Goal: Navigation & Orientation: Find specific page/section

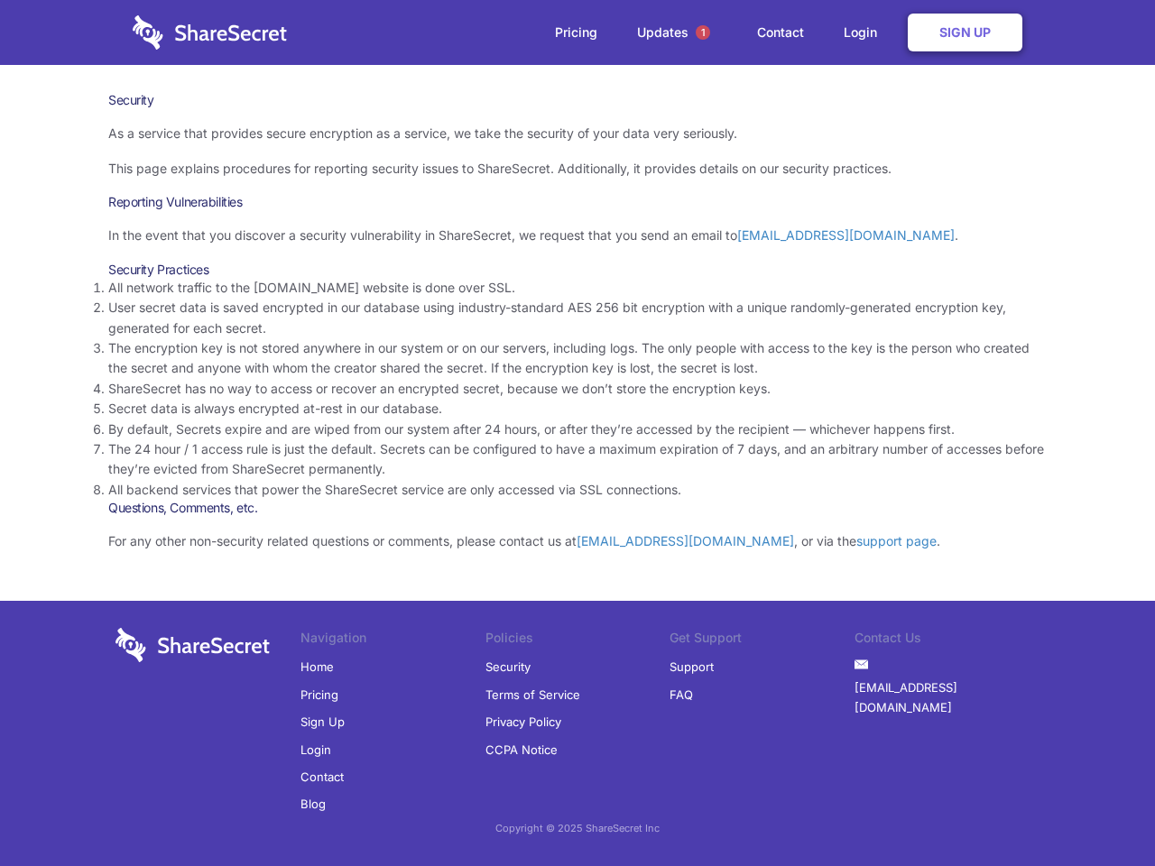
click at [577, 433] on li "By default, Secrets expire and are wiped from our system after 24 hours, or aft…" at bounding box center [577, 430] width 938 height 20
click at [703, 32] on span "1" at bounding box center [703, 32] width 14 height 14
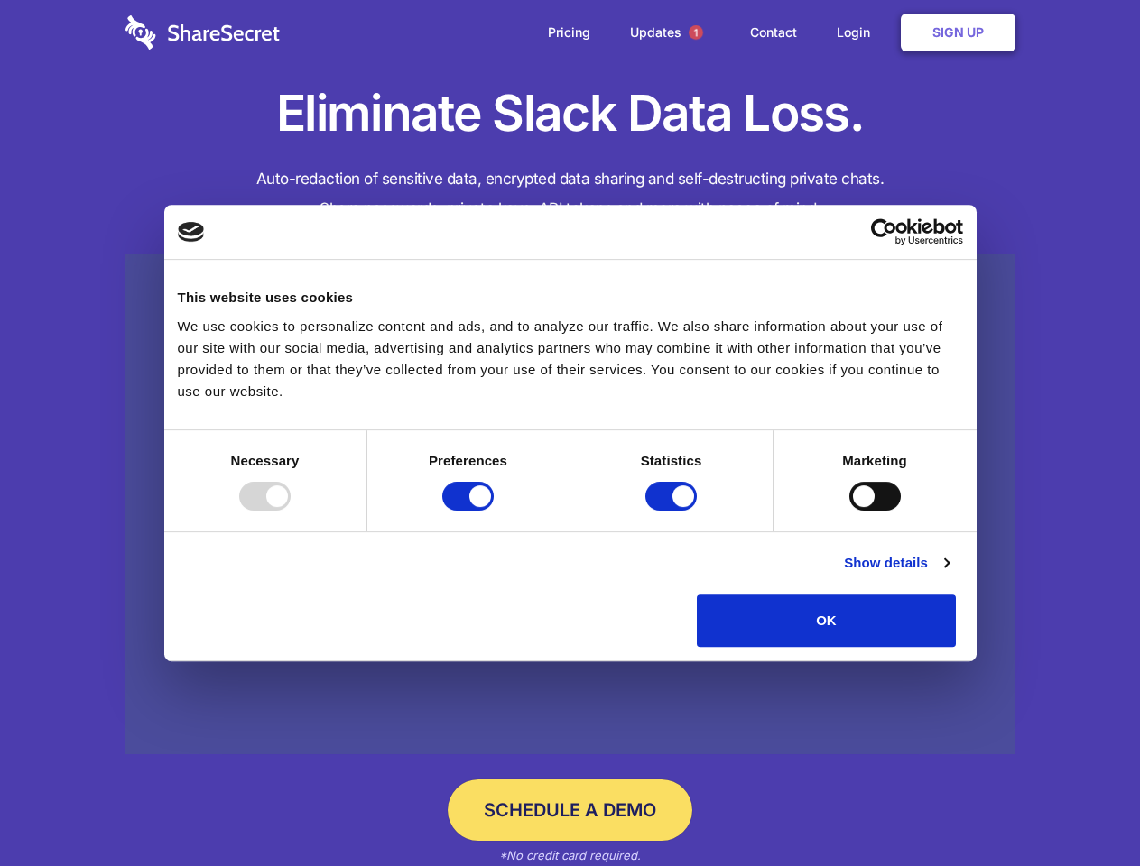
click at [291, 511] on div at bounding box center [264, 496] width 51 height 29
click at [494, 511] on input "Preferences" at bounding box center [467, 496] width 51 height 29
checkbox input "false"
click at [673, 511] on input "Statistics" at bounding box center [670, 496] width 51 height 29
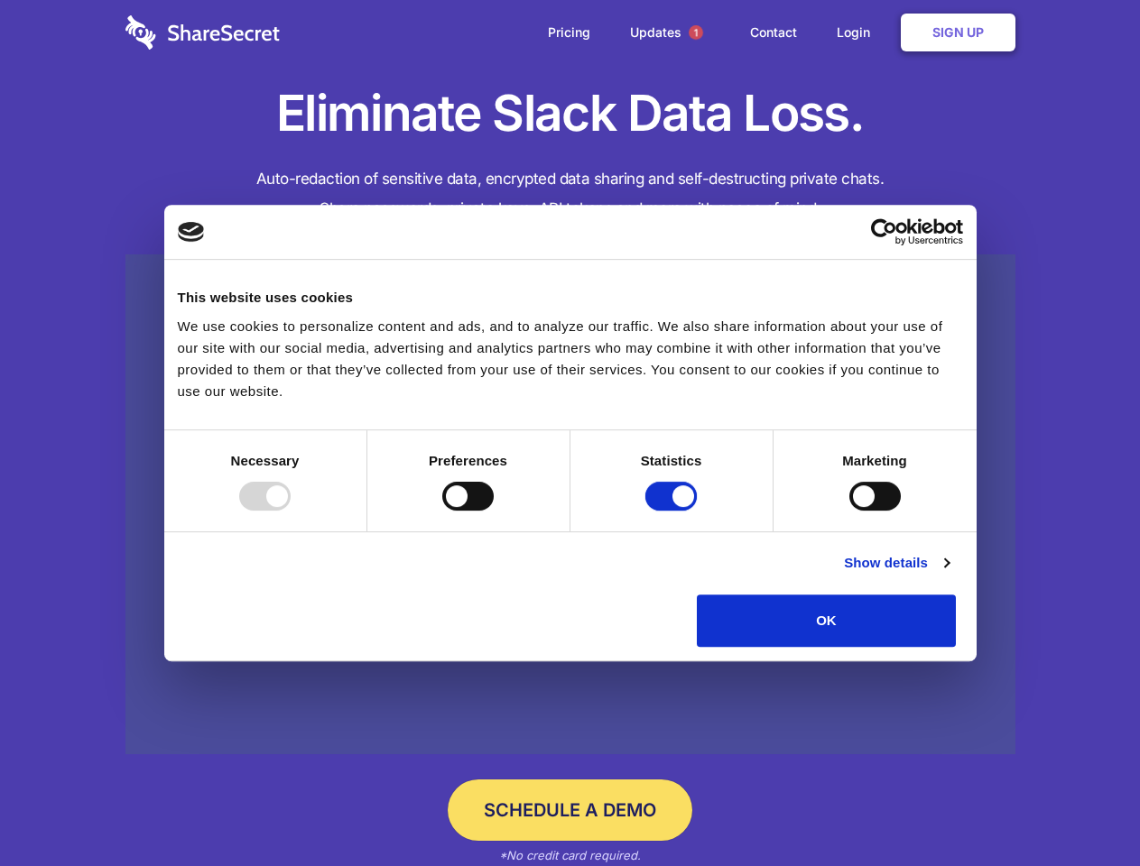
checkbox input "false"
click at [849, 511] on input "Marketing" at bounding box center [874, 496] width 51 height 29
checkbox input "true"
click at [948, 574] on link "Show details" at bounding box center [896, 563] width 105 height 22
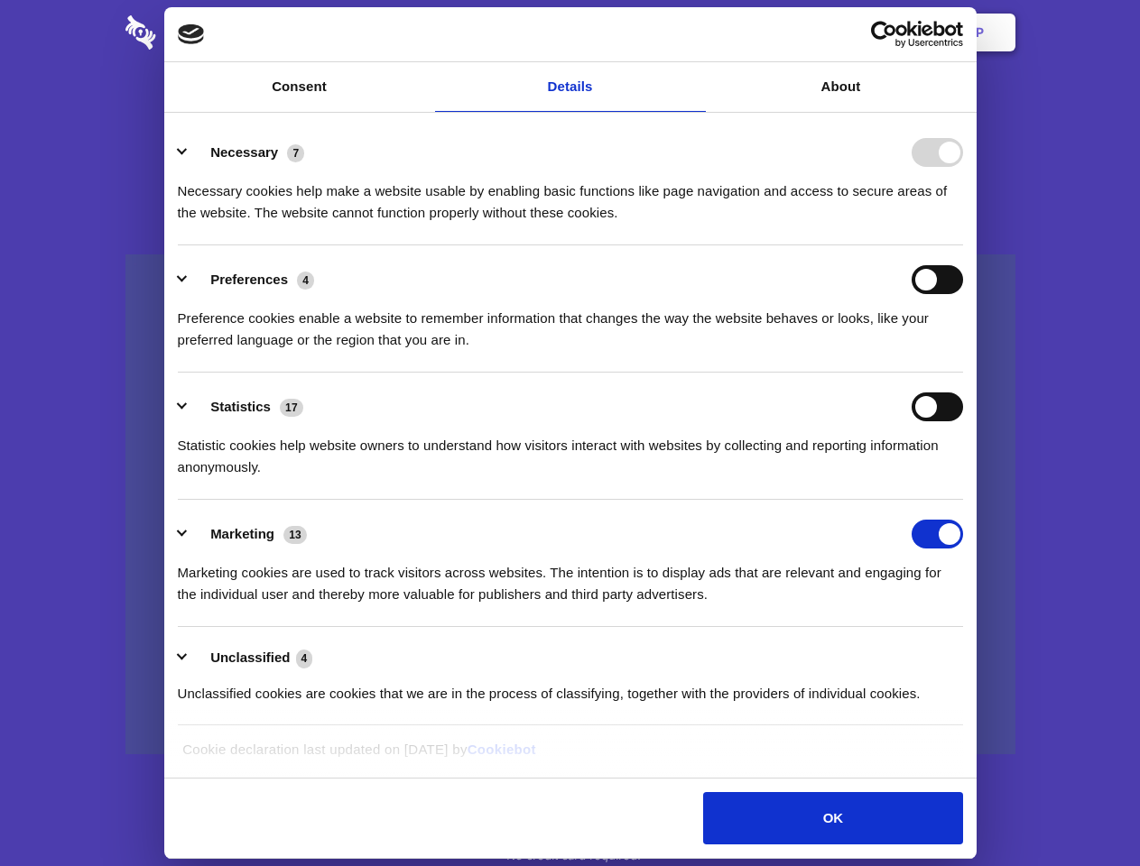
click at [997, 653] on body "Consent Details [#IABV2SETTINGS#] About This website uses cookies We use cookie…" at bounding box center [570, 433] width 1140 height 866
click at [695, 32] on span "1" at bounding box center [695, 32] width 14 height 14
